Goal: Find specific page/section: Find specific page/section

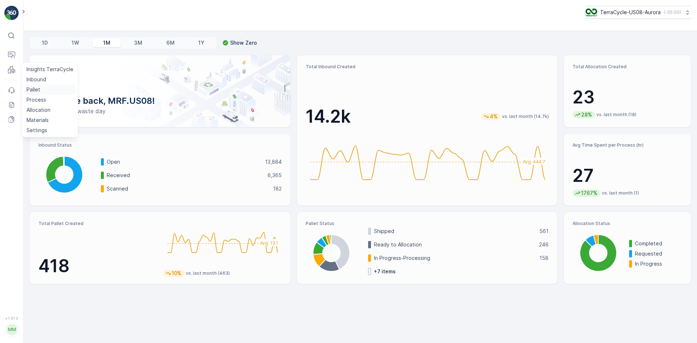
click at [35, 87] on p "Pallet" at bounding box center [33, 89] width 14 height 7
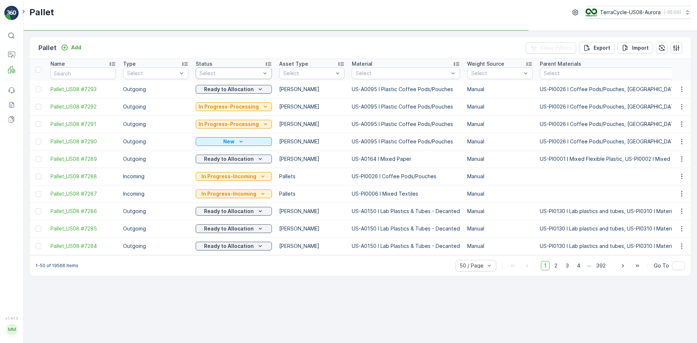
click at [242, 72] on div at bounding box center [230, 73] width 62 height 6
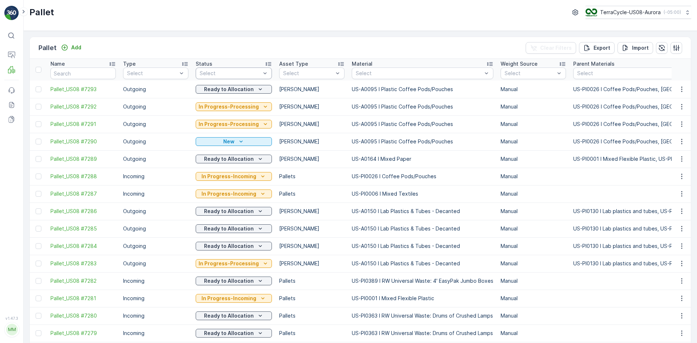
click at [257, 76] on div at bounding box center [230, 73] width 62 height 6
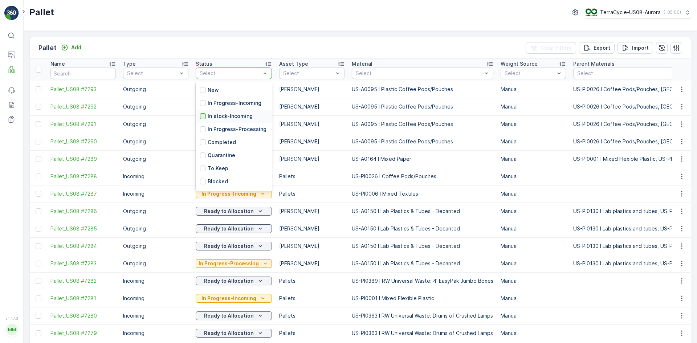
click at [204, 116] on div at bounding box center [203, 116] width 6 height 6
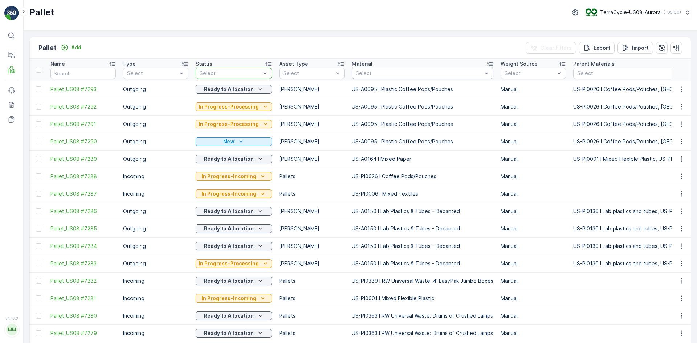
click at [377, 73] on div at bounding box center [419, 73] width 128 height 6
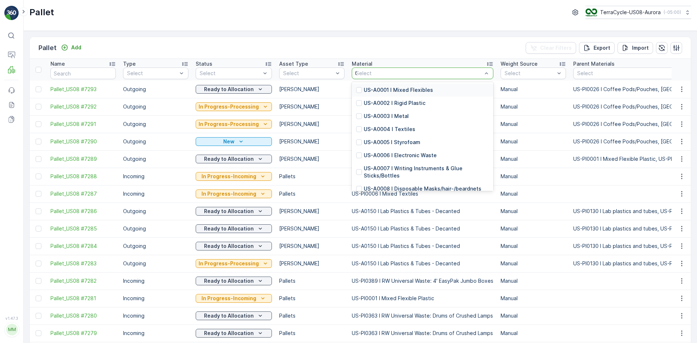
type input "00"
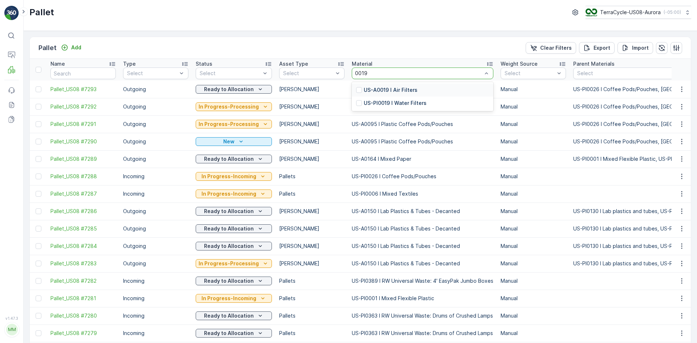
click at [383, 102] on p "US-PI0019 I Water Filters" at bounding box center [395, 102] width 63 height 7
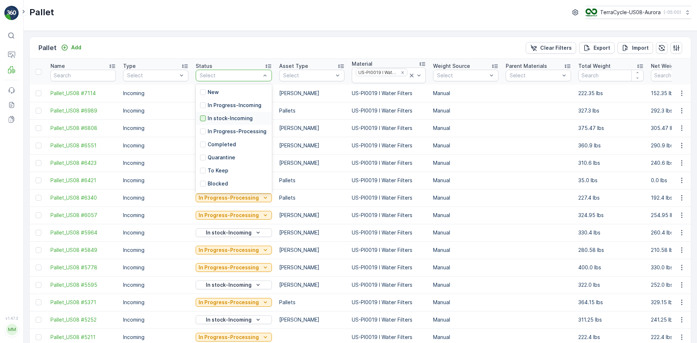
click at [203, 118] on div at bounding box center [203, 118] width 6 height 6
